Goal: Task Accomplishment & Management: Use online tool/utility

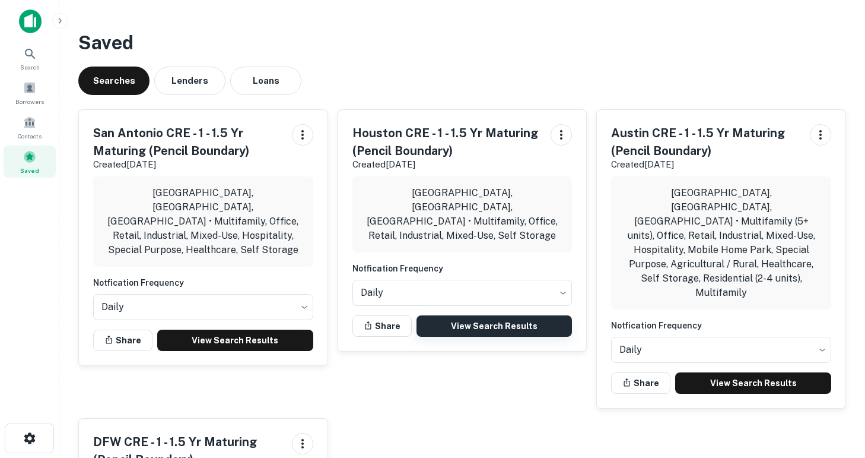
click at [472, 315] on link "View Search Results" at bounding box center [495, 325] width 156 height 21
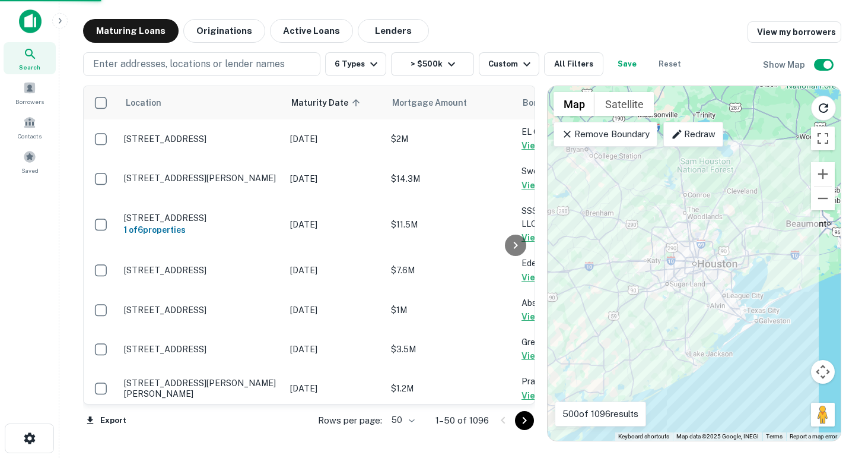
click at [404, 420] on body "Search Borrowers Contacts Saved Maturing Loans Originations Active Loans Lender…" at bounding box center [432, 229] width 865 height 458
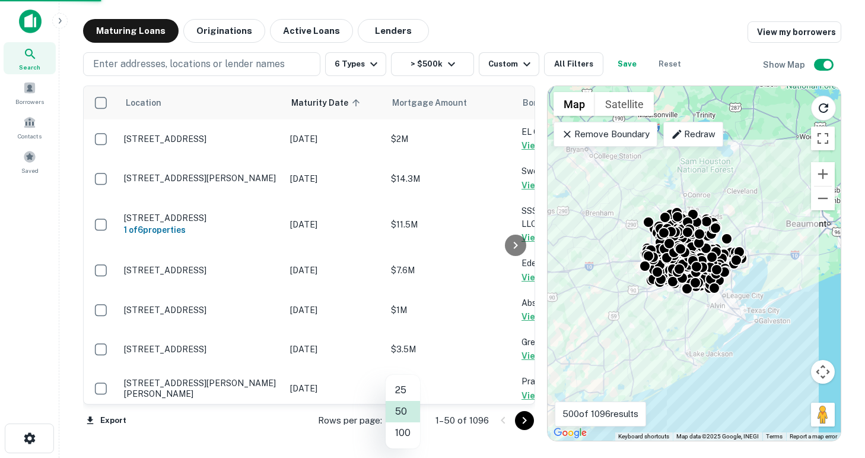
click at [410, 437] on li "100" at bounding box center [403, 432] width 34 height 21
click at [404, 434] on div "Location Maturity Date sorted ascending Mortgage Amount Borrower Name Lender Pu…" at bounding box center [309, 263] width 452 height 356
click at [522, 423] on icon "Go to next page" at bounding box center [525, 420] width 14 height 14
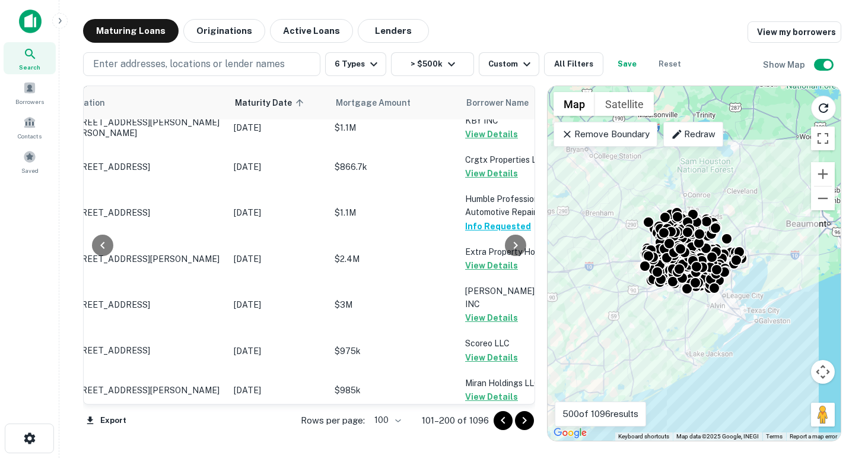
scroll to position [3880, 56]
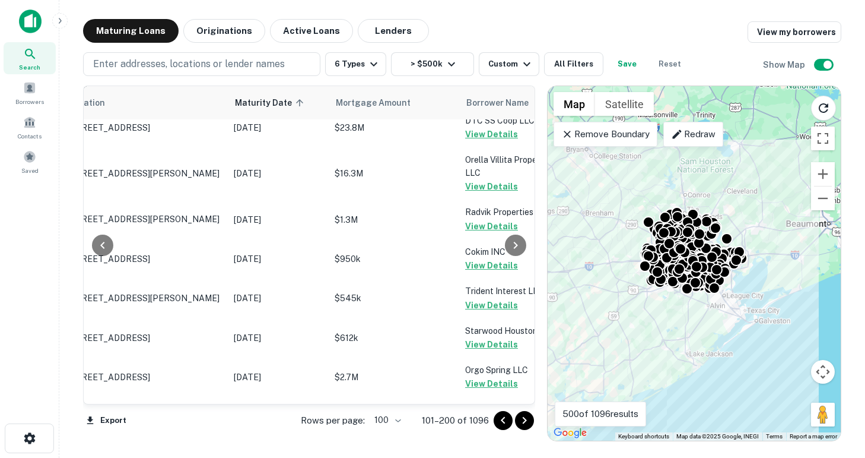
click at [522, 420] on icon "Go to next page" at bounding box center [525, 420] width 14 height 14
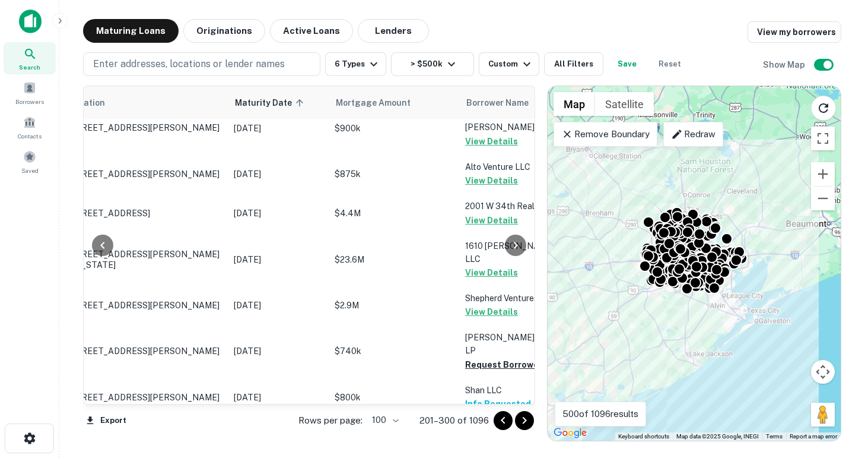
scroll to position [3511, 56]
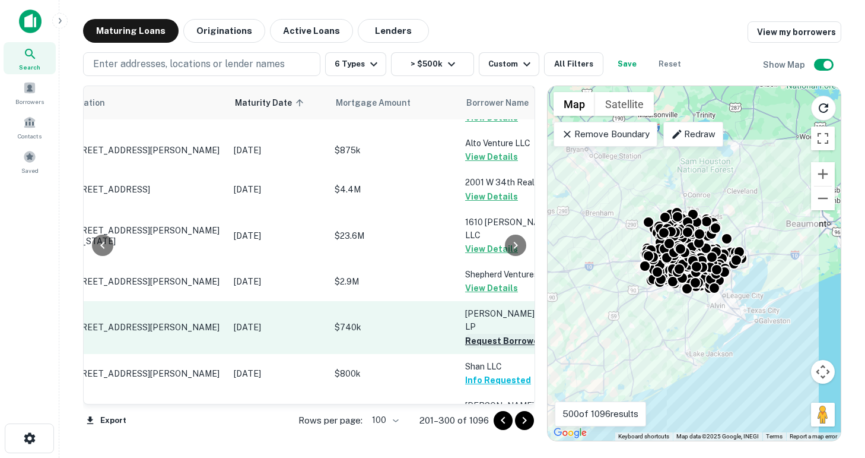
click at [485, 334] on button "Request Borrower Info" at bounding box center [513, 341] width 96 height 14
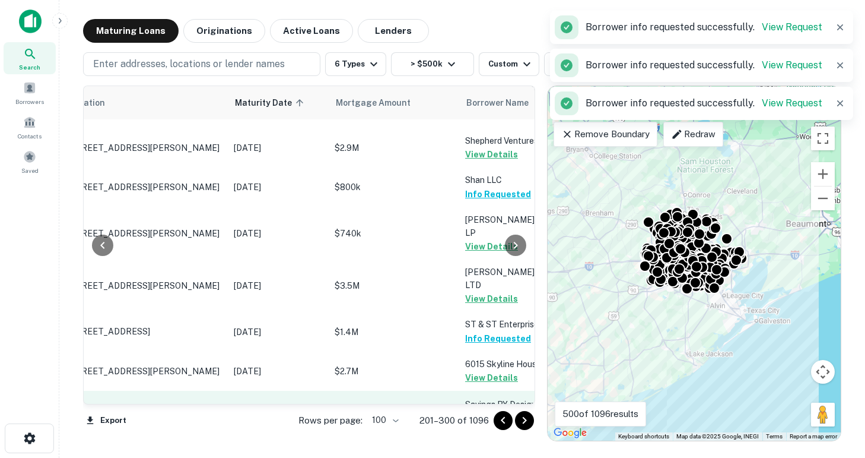
scroll to position [3683, 56]
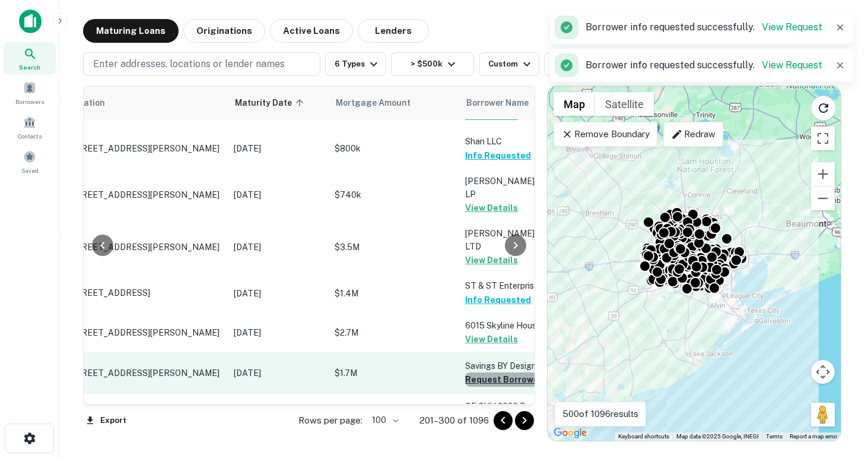
click at [474, 372] on button "Request Borrower Info" at bounding box center [513, 379] width 96 height 14
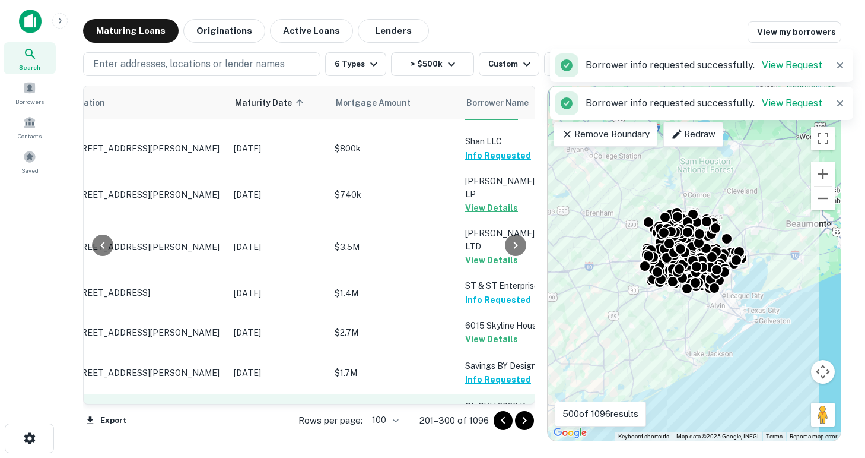
click at [476, 413] on button "Request Borrower Info" at bounding box center [513, 420] width 96 height 14
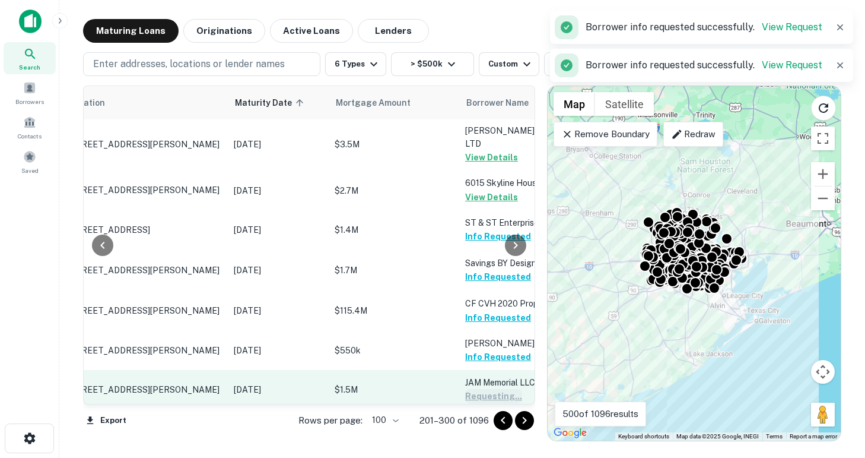
scroll to position [3787, 56]
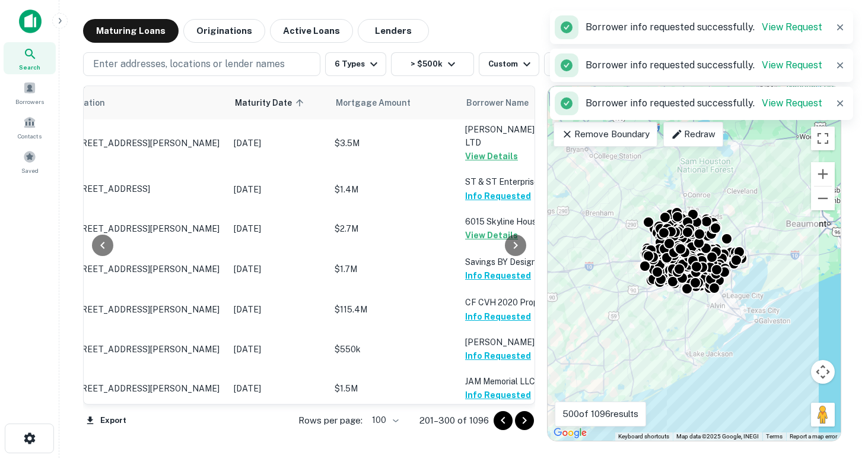
scroll to position [3820, 56]
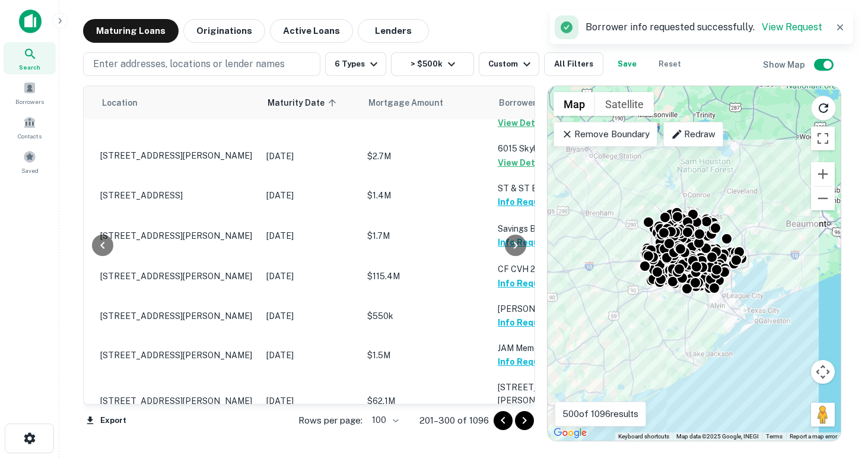
scroll to position [3820, 84]
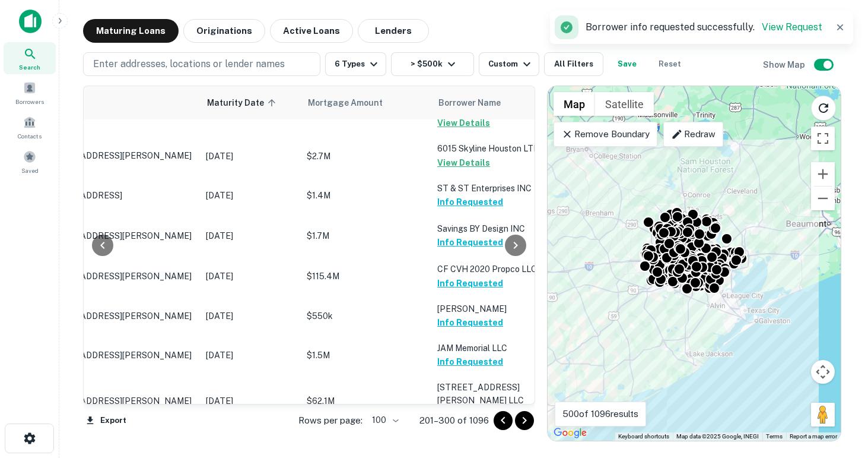
click at [527, 422] on icon "Go to next page" at bounding box center [525, 420] width 14 height 14
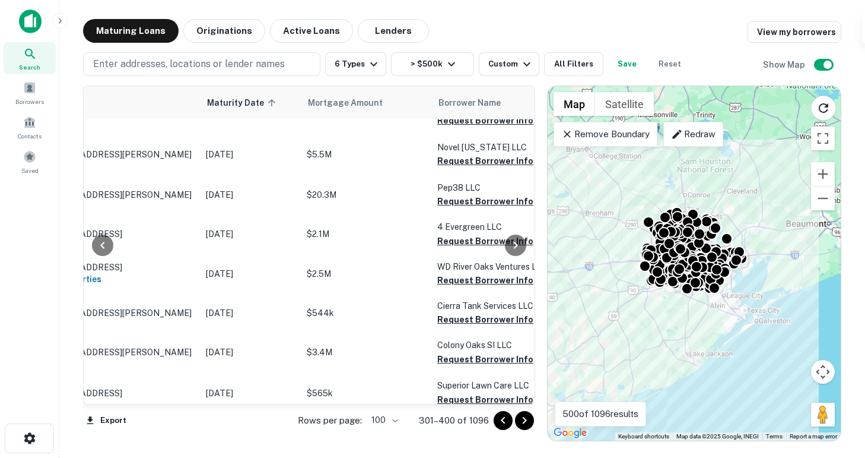
scroll to position [0, 84]
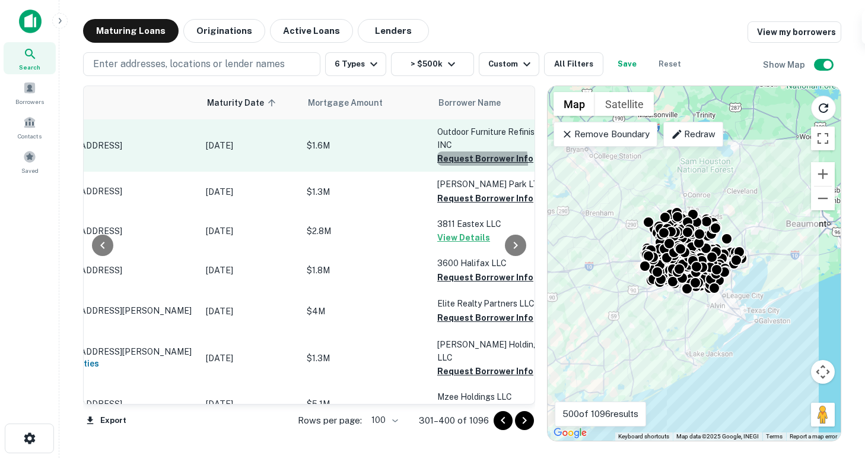
click at [464, 162] on button "Request Borrower Info" at bounding box center [485, 158] width 96 height 14
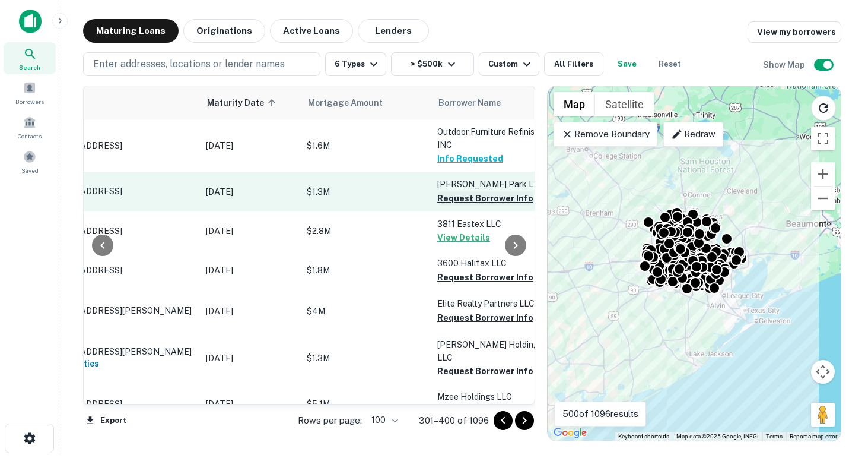
click at [462, 199] on button "Request Borrower Info" at bounding box center [485, 198] width 96 height 14
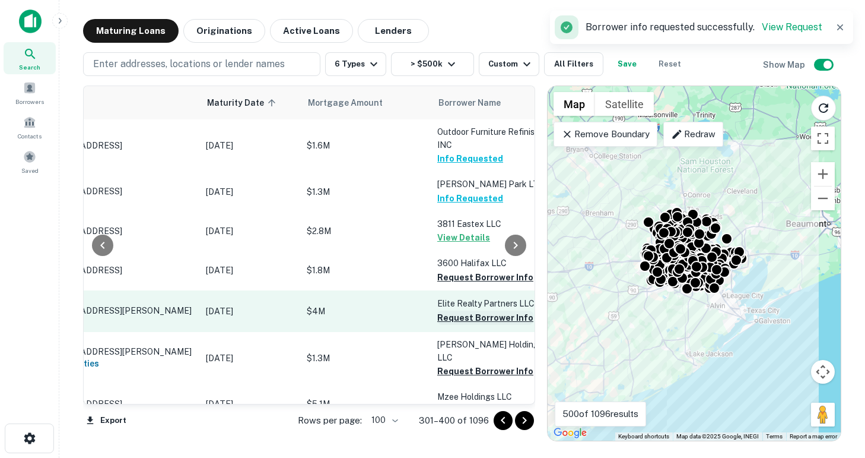
scroll to position [52, 84]
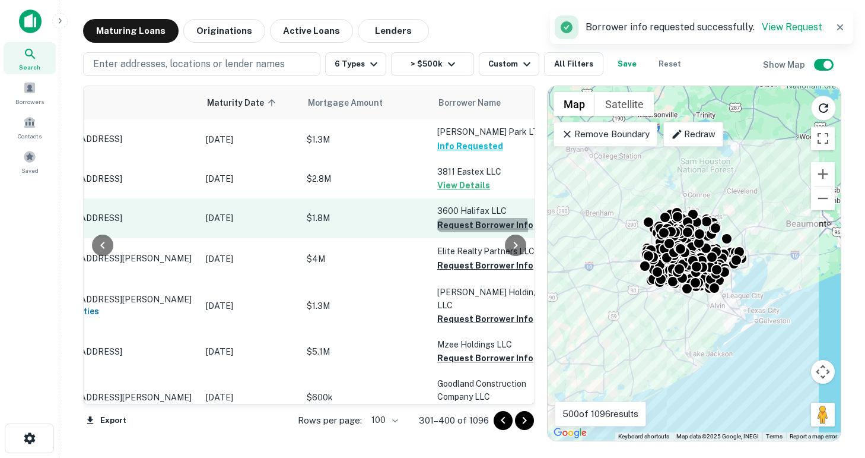
click at [460, 229] on button "Request Borrower Info" at bounding box center [485, 225] width 96 height 14
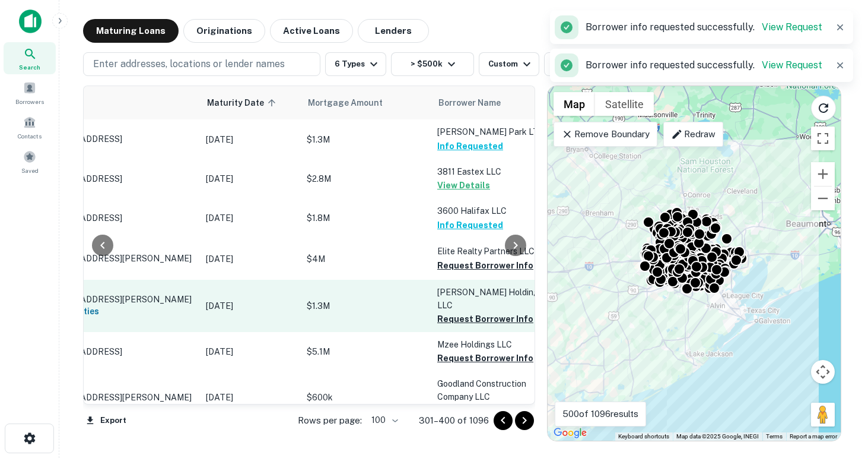
click at [459, 263] on button "Request Borrower Info" at bounding box center [485, 265] width 96 height 14
click at [462, 312] on button "Request Borrower Info" at bounding box center [485, 319] width 96 height 14
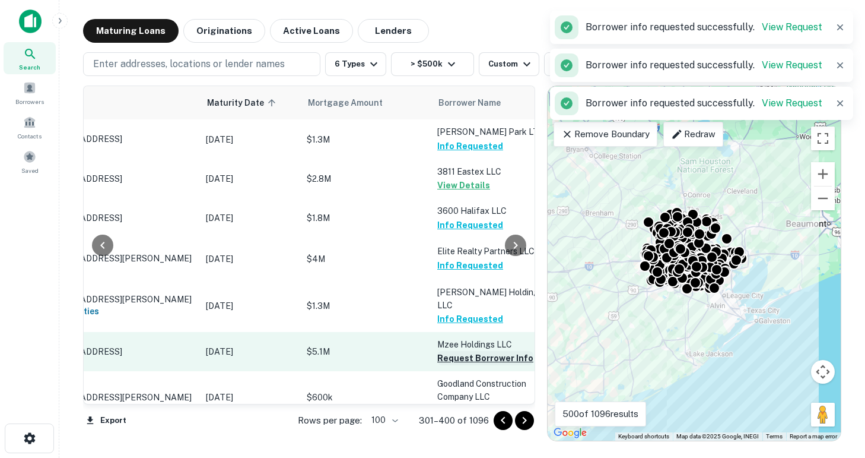
click at [465, 351] on button "Request Borrower Info" at bounding box center [485, 358] width 96 height 14
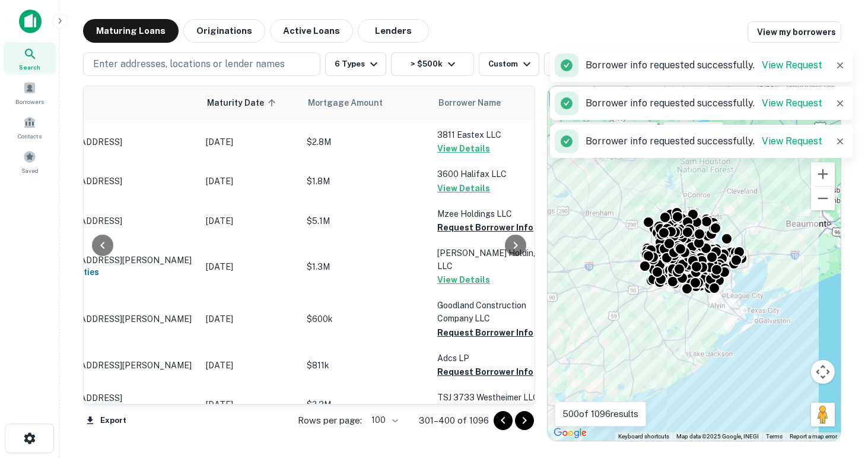
scroll to position [138, 84]
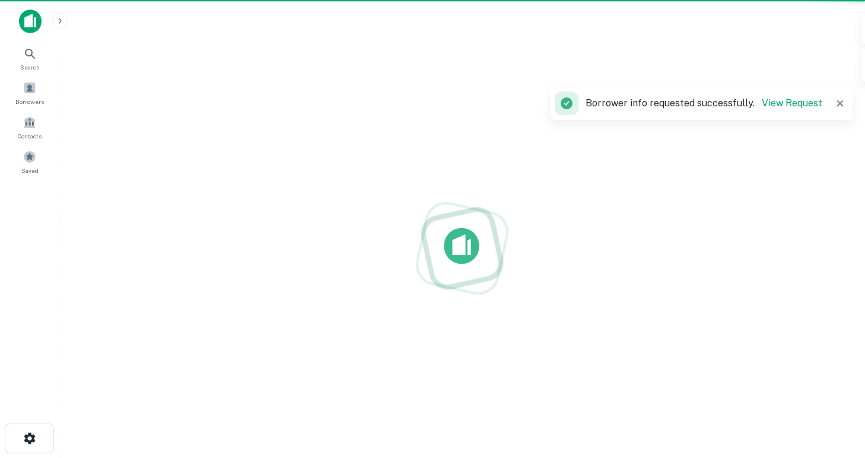
click at [461, 313] on div at bounding box center [462, 248] width 787 height 268
